Goal: Find specific page/section: Locate a particular part of the current website

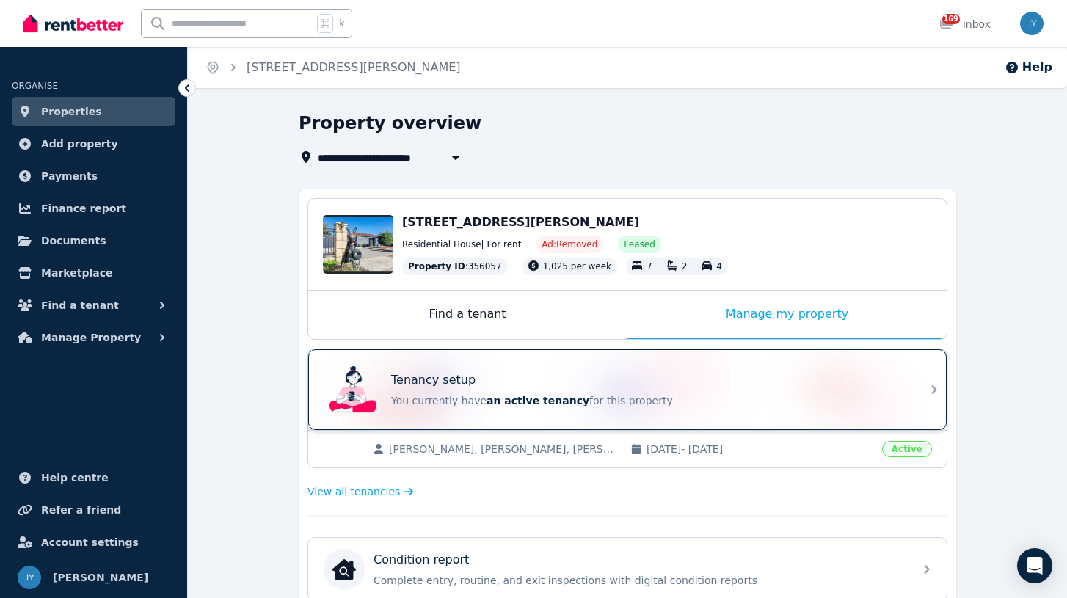
click at [906, 401] on div "Tenancy setup You currently have an active tenancy for this property" at bounding box center [627, 389] width 639 height 81
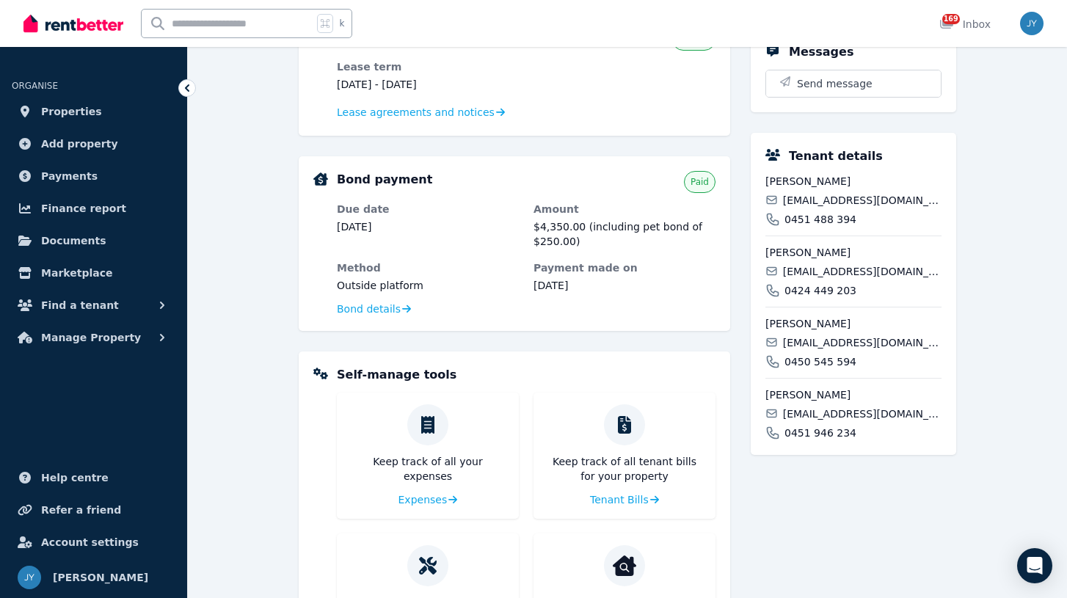
scroll to position [320, 0]
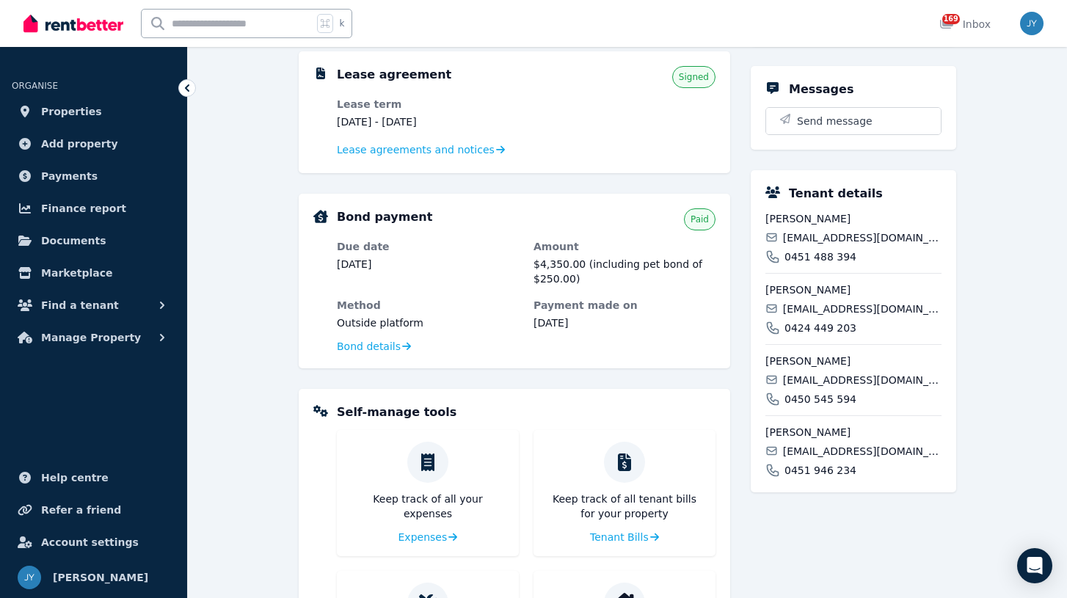
click at [799, 219] on span "[PERSON_NAME]" at bounding box center [854, 218] width 176 height 15
copy div "[PERSON_NAME]"
click at [810, 288] on span "[PERSON_NAME]" at bounding box center [854, 290] width 176 height 15
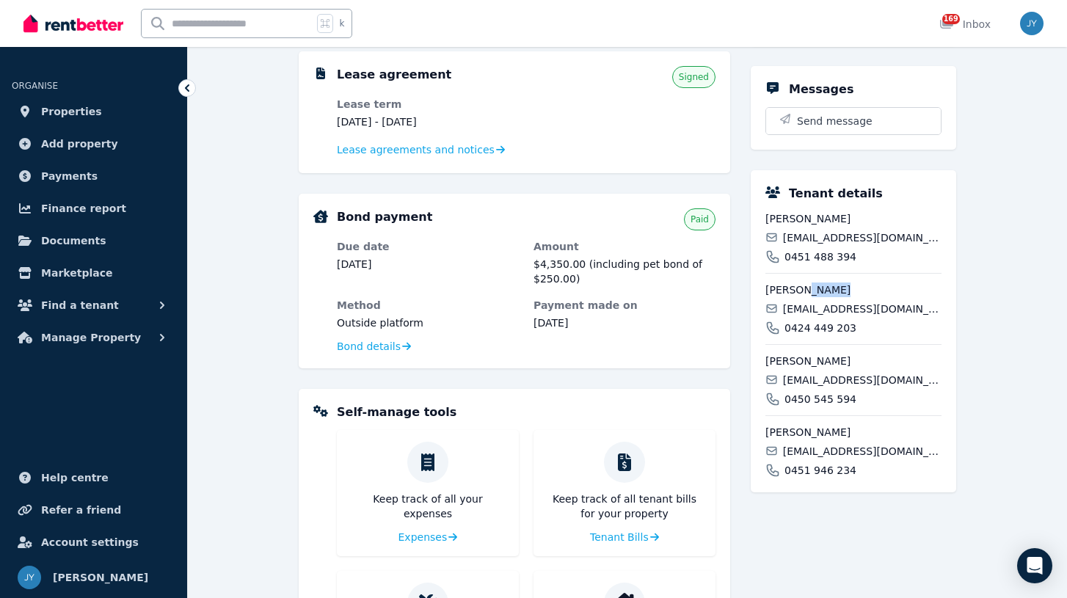
click at [810, 288] on span "[PERSON_NAME]" at bounding box center [854, 290] width 176 height 15
copy span "[PERSON_NAME]"
click at [790, 291] on span "[PERSON_NAME]" at bounding box center [854, 290] width 176 height 15
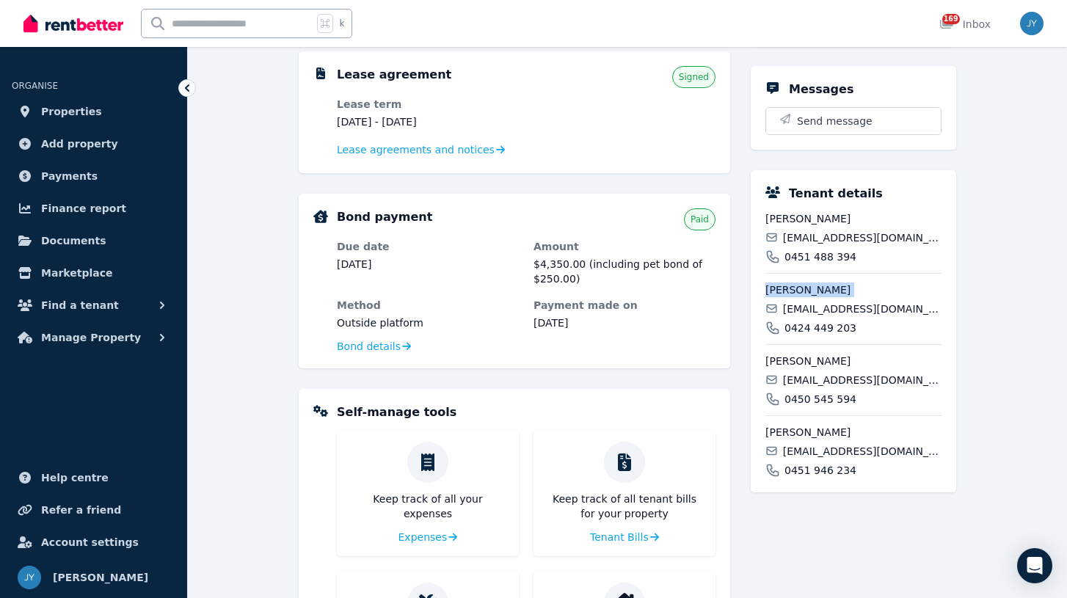
copy div "[PERSON_NAME]"
click at [810, 358] on span "[PERSON_NAME]" at bounding box center [854, 361] width 176 height 15
copy div "[PERSON_NAME]"
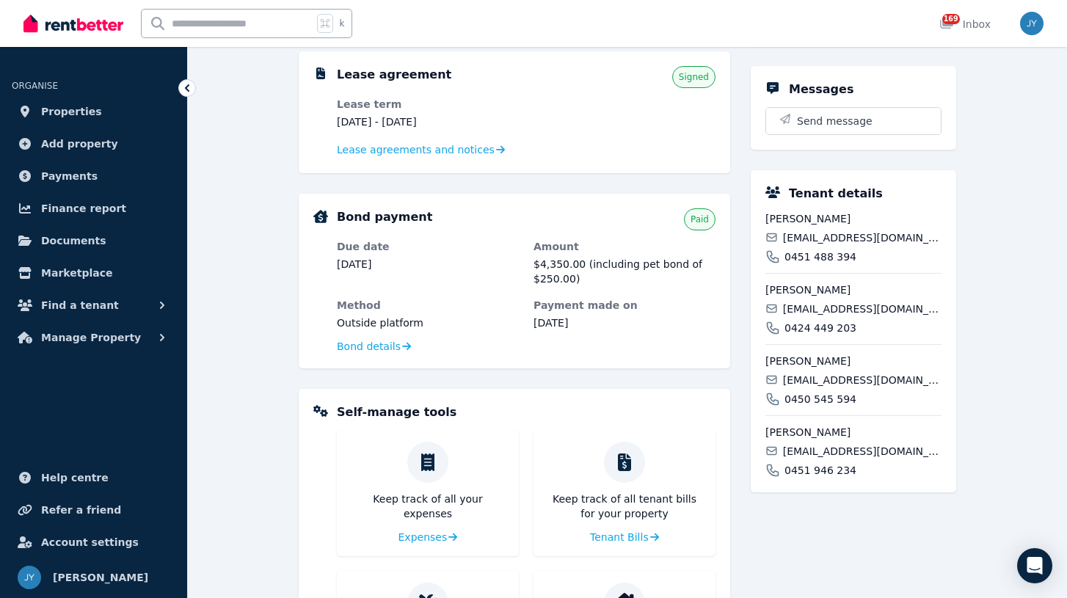
click at [818, 435] on span "[PERSON_NAME]" at bounding box center [854, 432] width 176 height 15
copy div "[PERSON_NAME]"
